Goal: Task Accomplishment & Management: Manage account settings

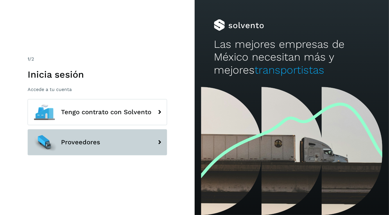
click at [92, 143] on span "Proveedores" at bounding box center [80, 142] width 39 height 7
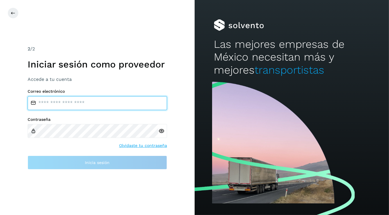
type input "**********"
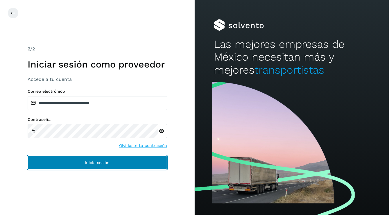
click at [82, 161] on button "Inicia sesión" at bounding box center [97, 163] width 139 height 14
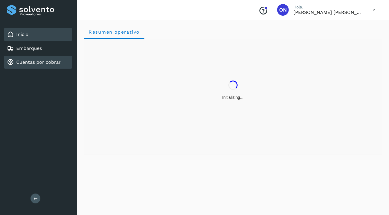
click at [36, 63] on link "Cuentas por cobrar" at bounding box center [38, 62] width 44 height 6
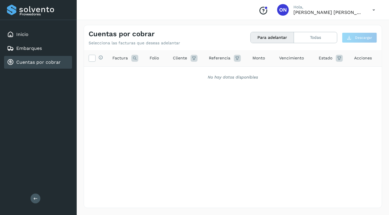
click at [278, 37] on button "Para adelantar" at bounding box center [271, 37] width 43 height 11
click at [262, 41] on button "Para adelantar" at bounding box center [271, 37] width 43 height 11
click at [278, 37] on button "Para adelantar" at bounding box center [271, 37] width 43 height 11
click at [318, 37] on button "Todas" at bounding box center [315, 37] width 43 height 11
